Goal: Check status: Check status

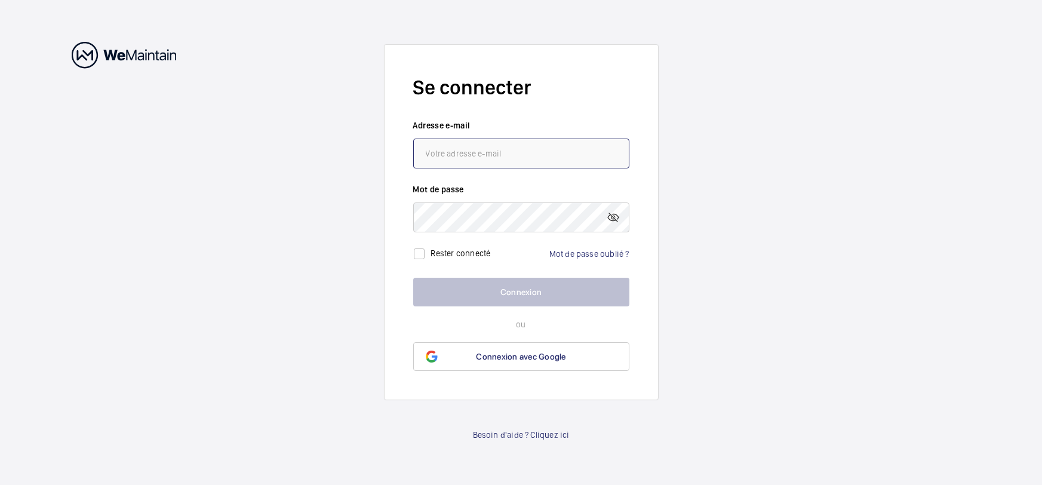
type input "[PERSON_NAME][EMAIL_ADDRESS][DOMAIN_NAME]"
click at [508, 293] on button "Connexion" at bounding box center [521, 292] width 216 height 29
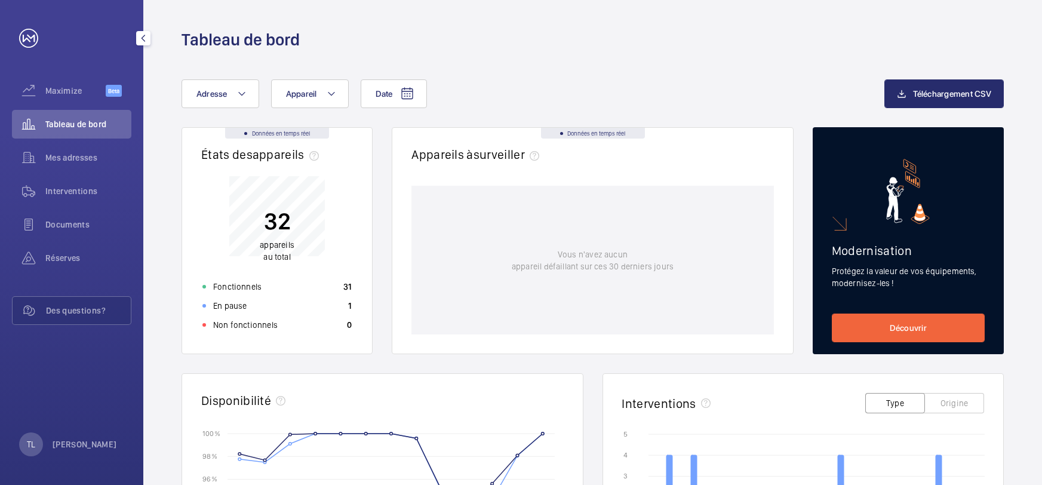
click at [90, 125] on span "Tableau de bord" at bounding box center [88, 124] width 86 height 12
click at [78, 158] on span "Mes adresses" at bounding box center [88, 158] width 86 height 12
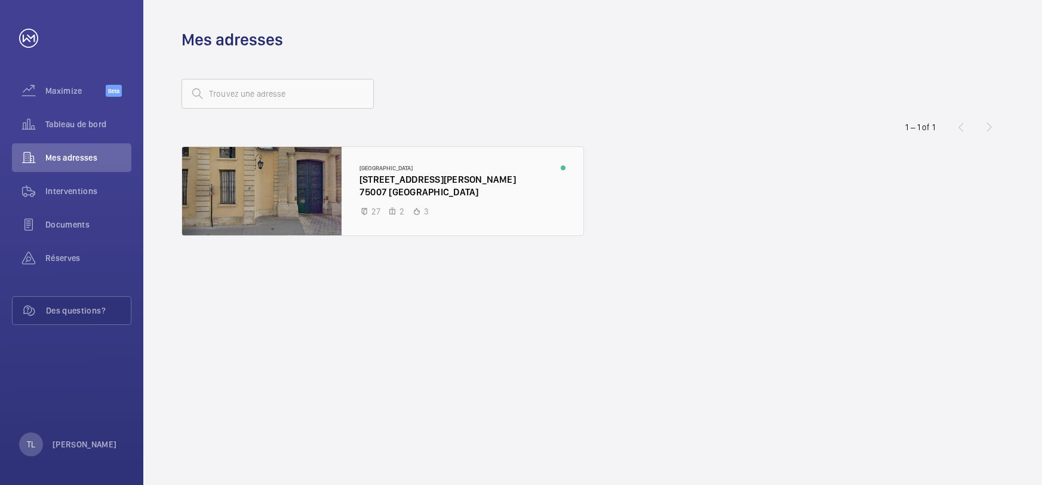
click at [403, 196] on div at bounding box center [382, 191] width 401 height 88
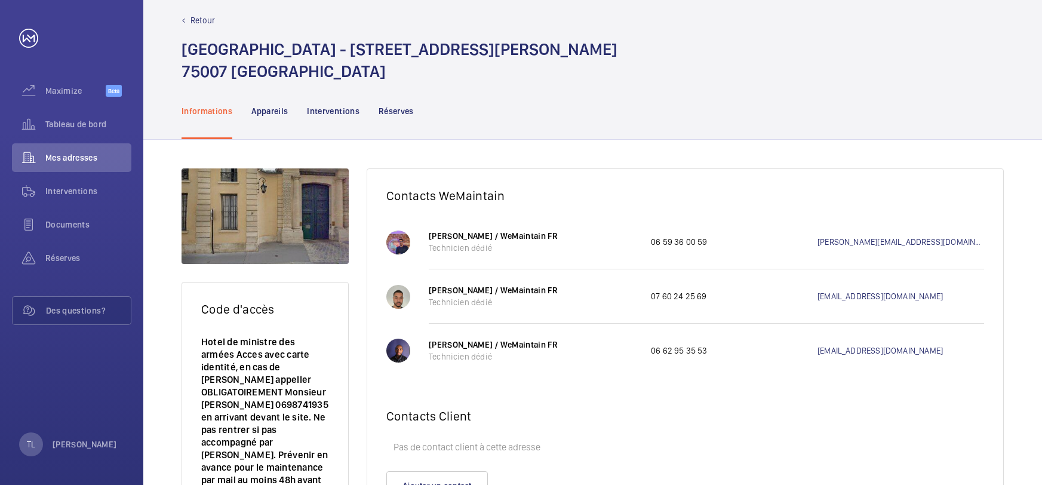
scroll to position [18, 0]
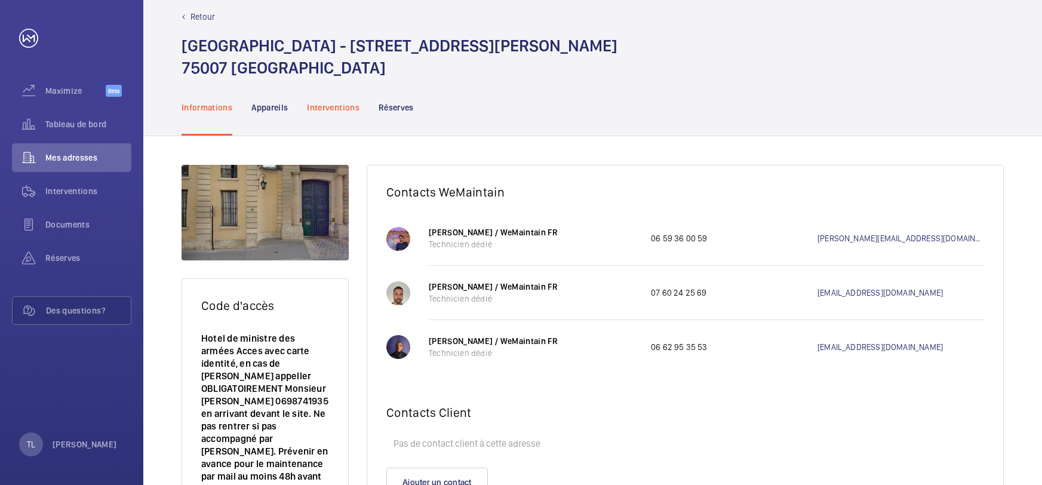
click at [325, 109] on p "Interventions" at bounding box center [333, 108] width 53 height 12
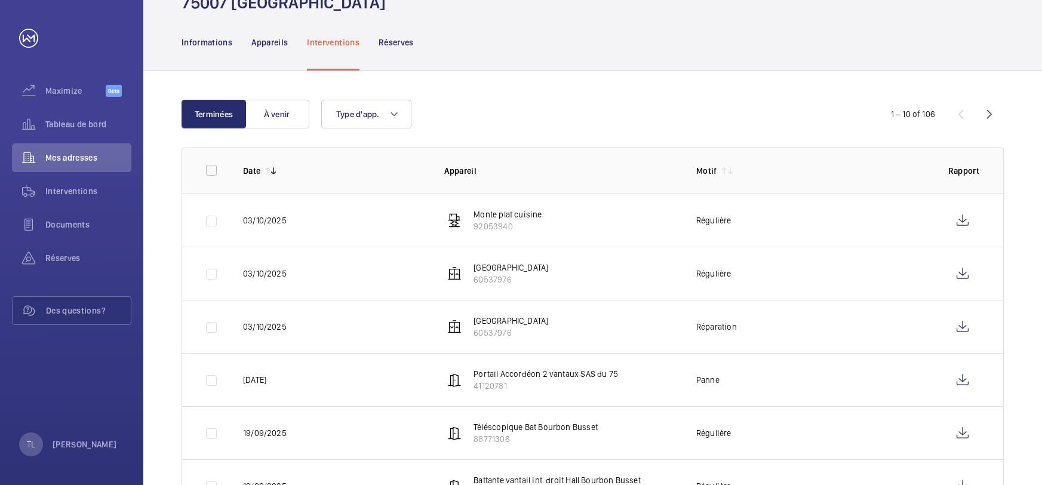
scroll to position [87, 0]
